Goal: Transaction & Acquisition: Purchase product/service

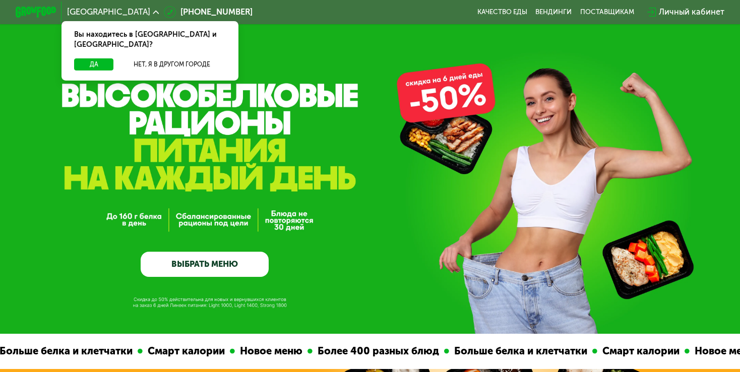
click at [197, 261] on link "ВЫБРАТЬ МЕНЮ" at bounding box center [205, 265] width 128 height 26
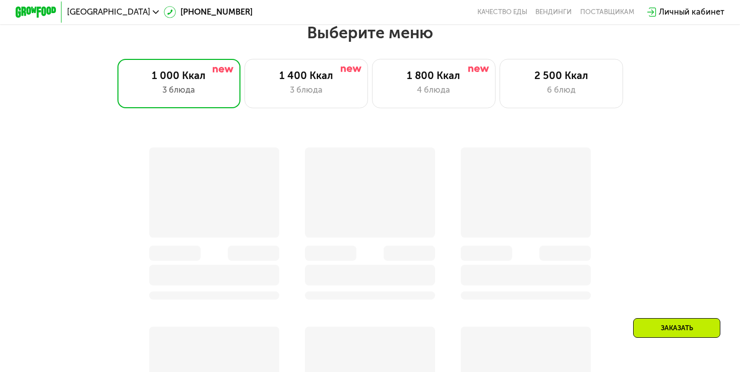
scroll to position [654, 0]
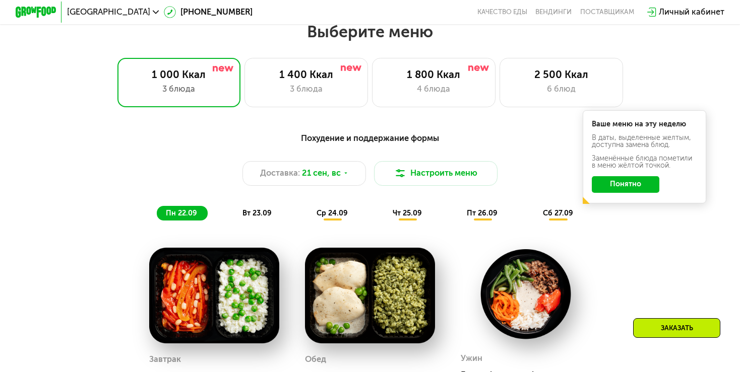
click at [634, 188] on button "Понятно" at bounding box center [624, 184] width 67 height 17
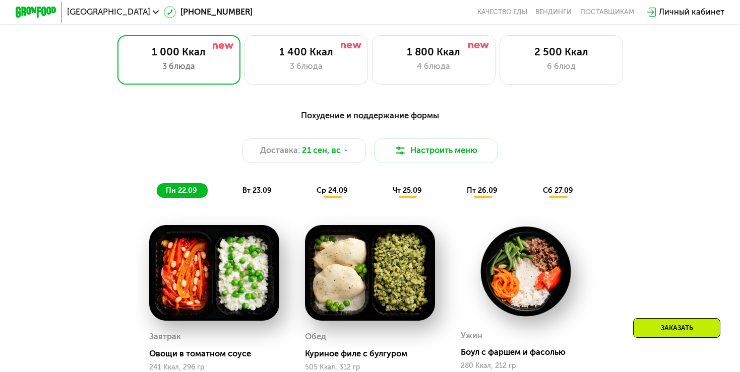
scroll to position [604, 0]
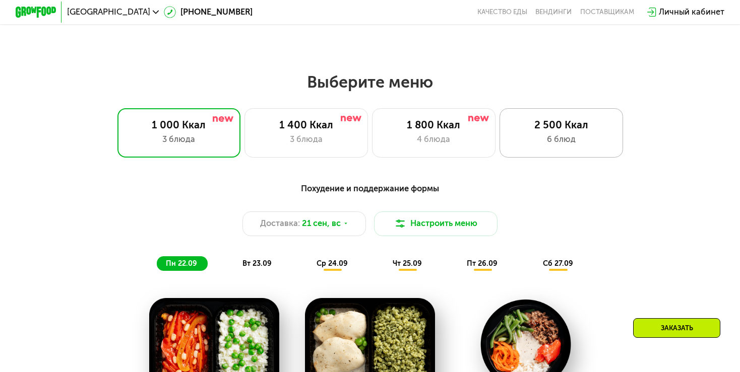
click at [563, 135] on div "2 500 Ккал 6 блюд" at bounding box center [560, 132] width 123 height 49
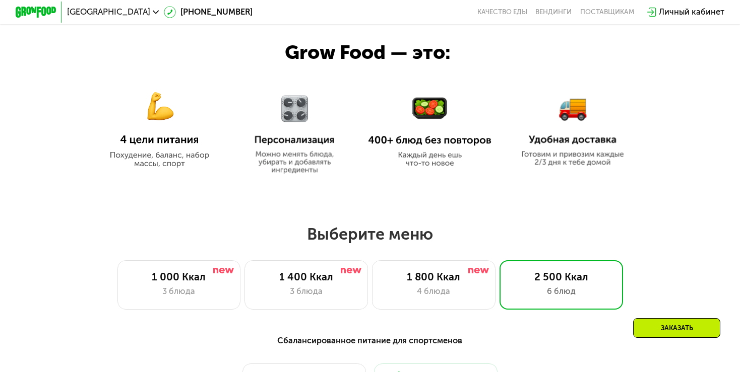
scroll to position [452, 0]
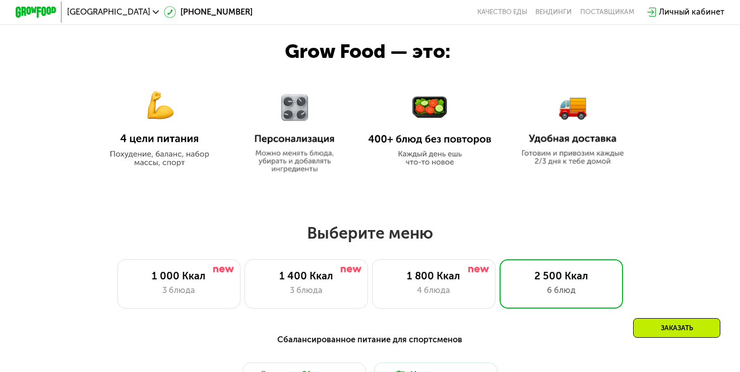
click at [155, 115] on img at bounding box center [159, 121] width 123 height 89
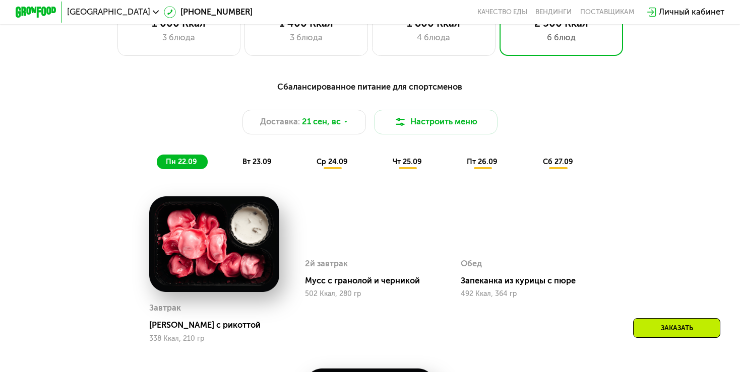
scroll to position [704, 0]
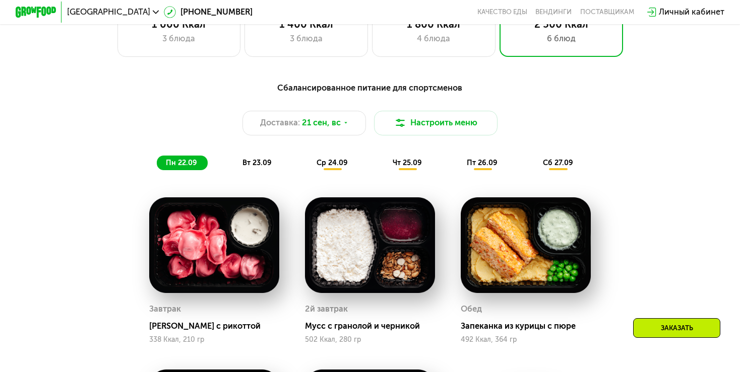
click at [330, 167] on span "ср 24.09" at bounding box center [331, 163] width 31 height 9
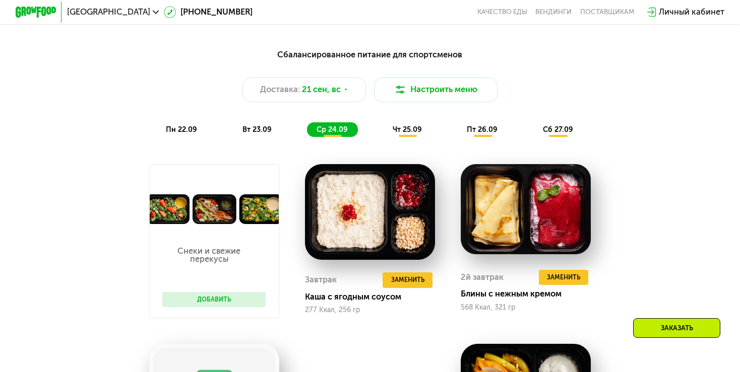
scroll to position [755, 0]
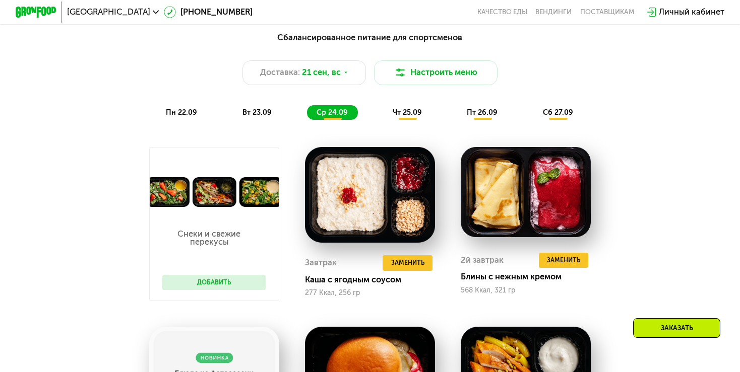
click at [244, 117] on span "вт 23.09" at bounding box center [256, 112] width 29 height 9
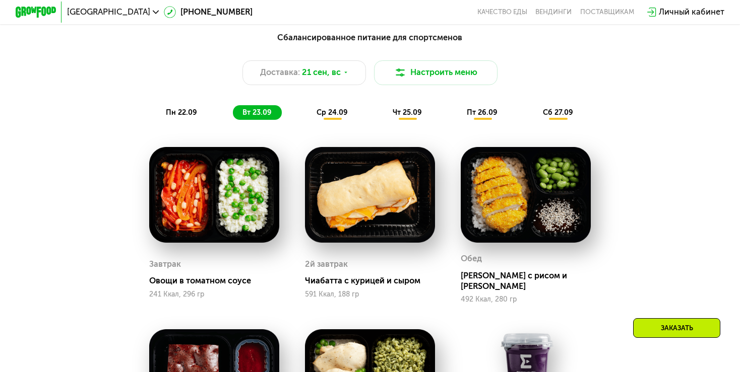
click at [172, 117] on span "пн 22.09" at bounding box center [181, 112] width 31 height 9
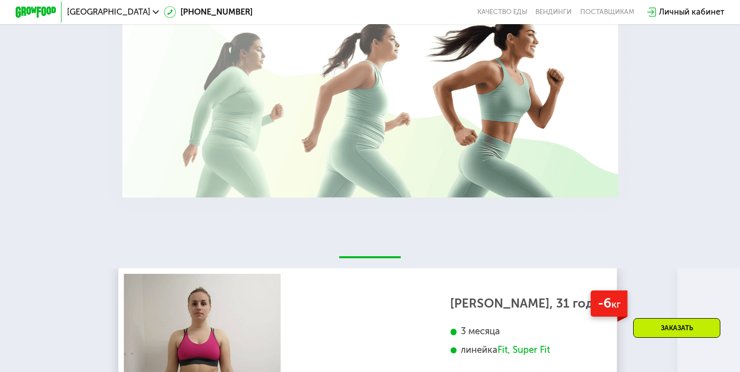
scroll to position [2115, 0]
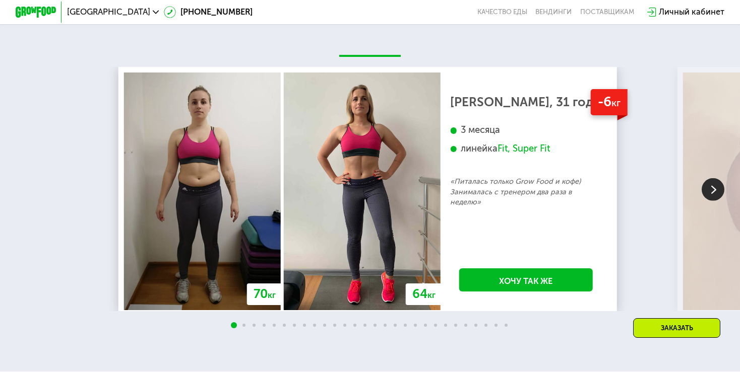
click at [709, 201] on img at bounding box center [712, 189] width 23 height 23
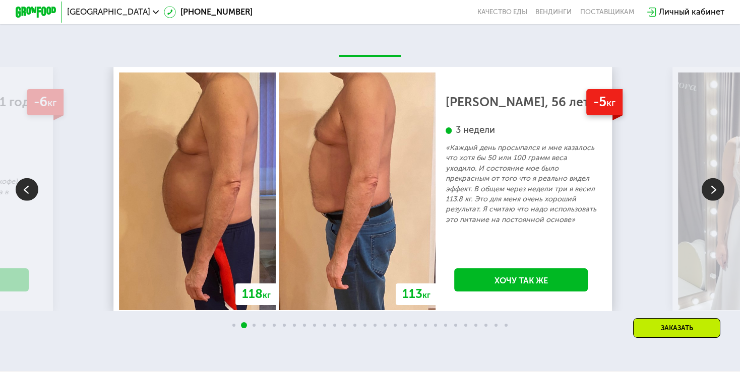
click at [709, 201] on img at bounding box center [712, 189] width 23 height 23
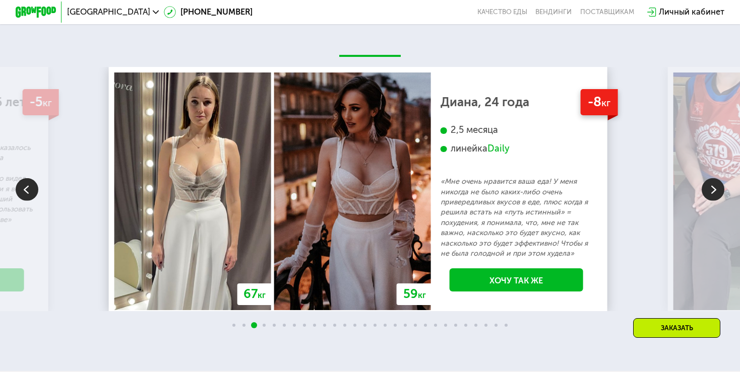
click at [709, 201] on img at bounding box center [712, 189] width 23 height 23
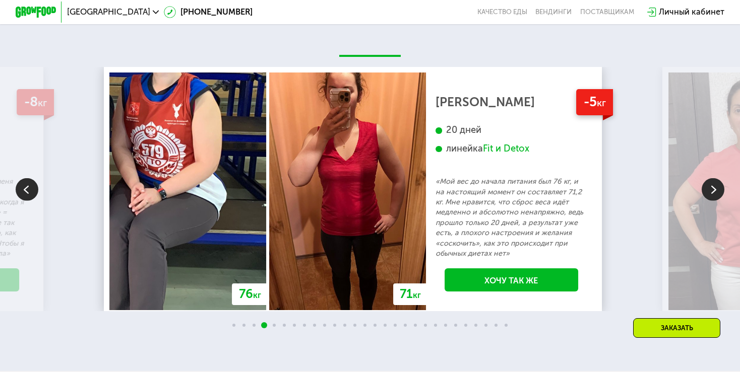
click at [713, 201] on img at bounding box center [712, 189] width 23 height 23
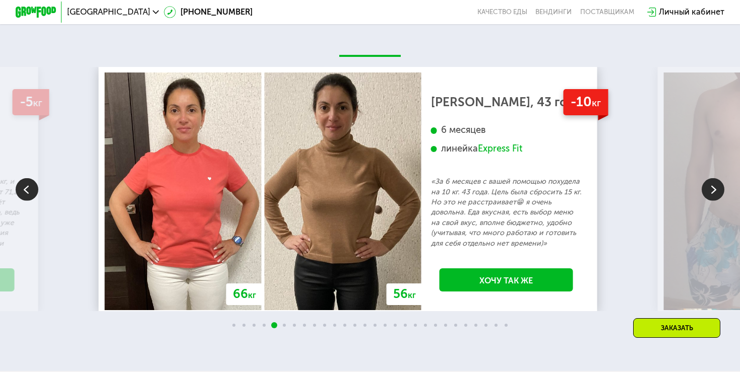
click at [711, 201] on img at bounding box center [712, 189] width 23 height 23
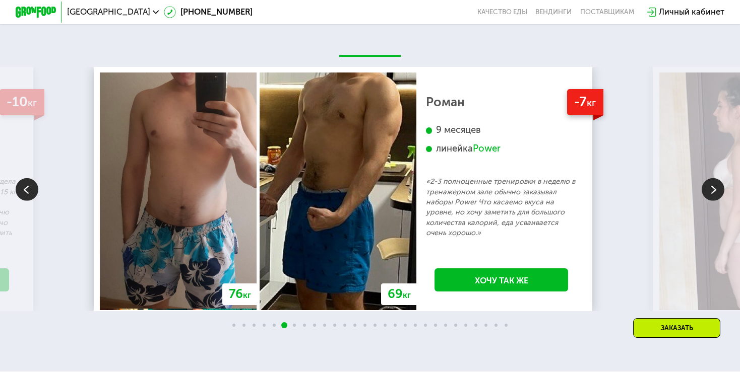
click at [711, 201] on img at bounding box center [712, 189] width 23 height 23
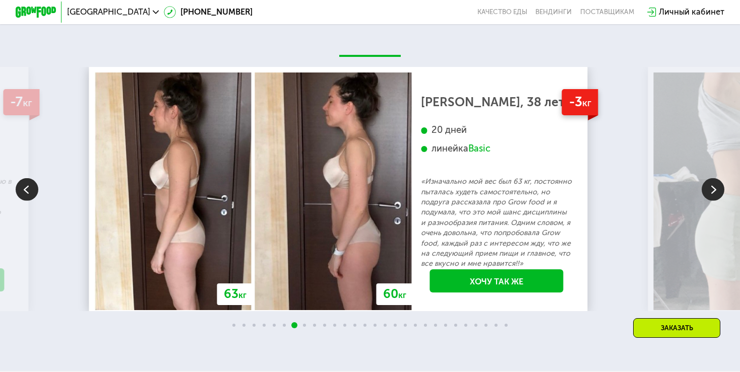
click at [712, 201] on img at bounding box center [712, 189] width 23 height 23
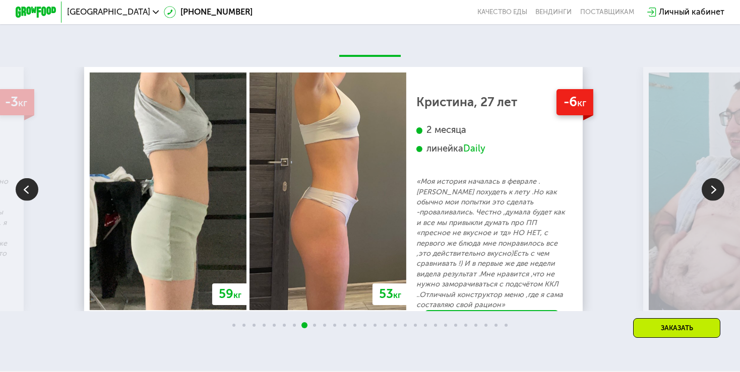
click at [712, 201] on img at bounding box center [712, 189] width 23 height 23
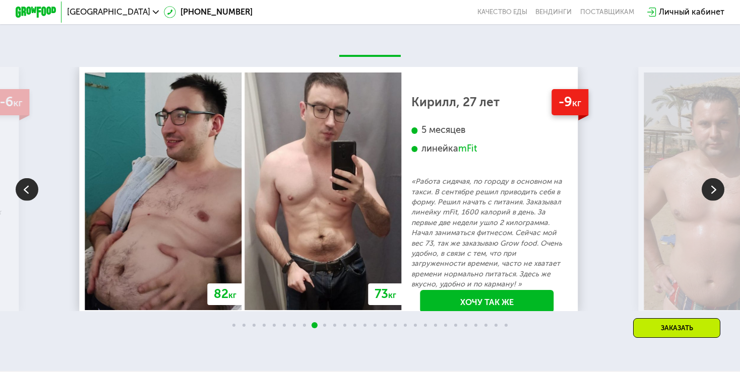
click at [713, 201] on img at bounding box center [712, 189] width 23 height 23
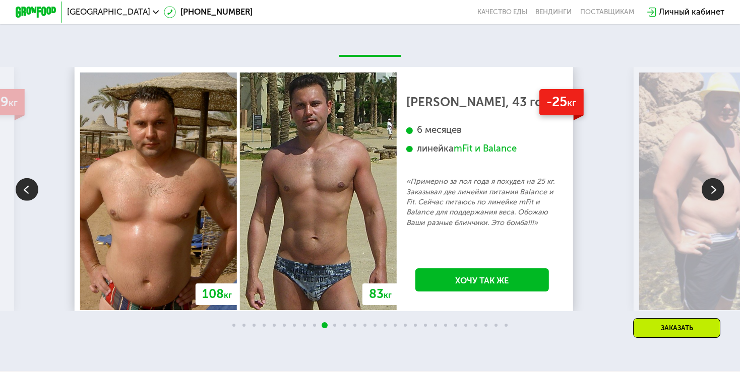
click at [713, 201] on img at bounding box center [712, 189] width 23 height 23
